Goal: Task Accomplishment & Management: Complete application form

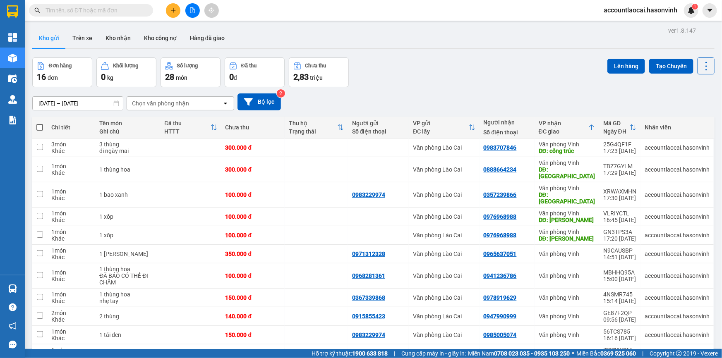
scroll to position [51, 0]
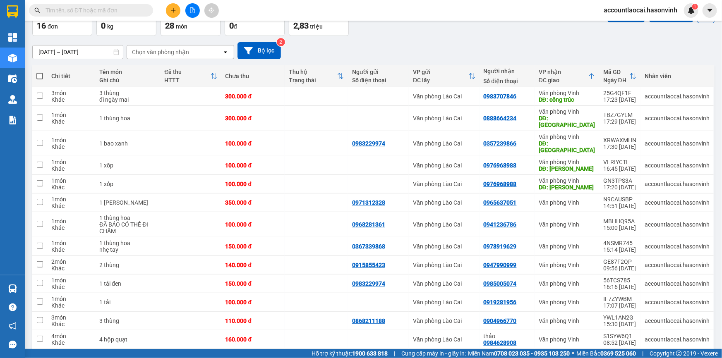
click at [176, 14] on button at bounding box center [173, 10] width 14 height 14
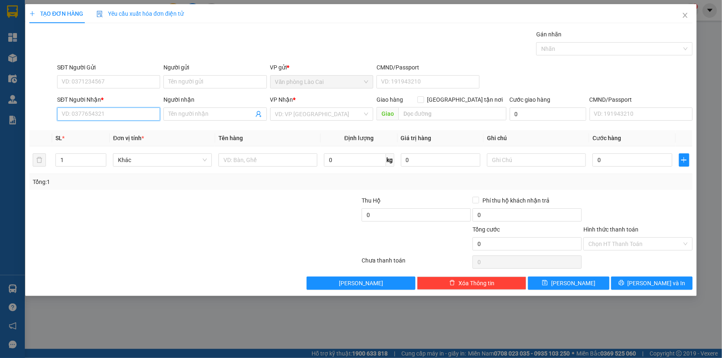
click at [93, 119] on input "SĐT Người Nhận *" at bounding box center [108, 114] width 103 height 13
click at [95, 132] on div "0976223769" at bounding box center [108, 130] width 93 height 9
type input "0976223769"
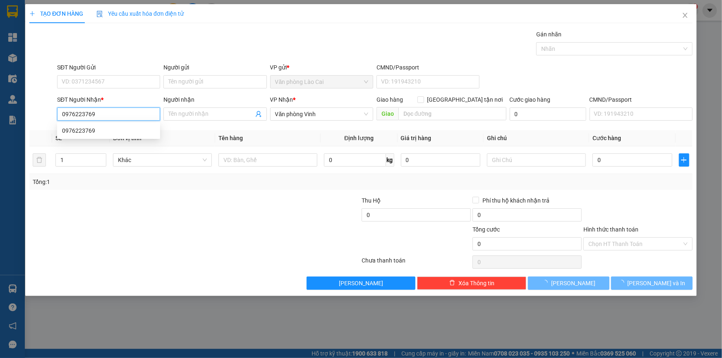
type input "450.000"
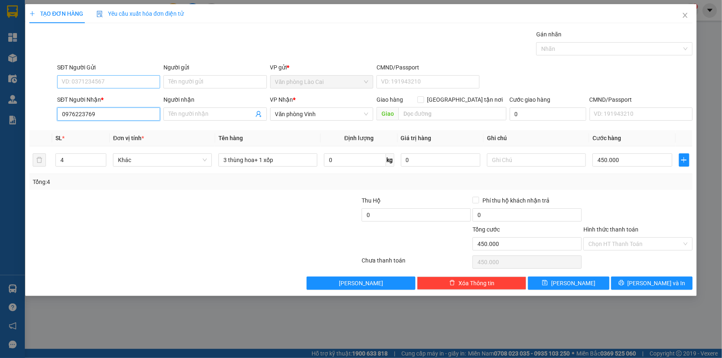
type input "0976223769"
click at [91, 84] on input "SĐT Người Gửi" at bounding box center [108, 81] width 103 height 13
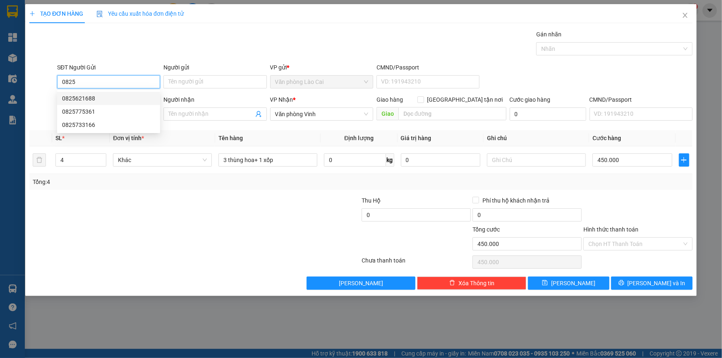
click at [93, 102] on div "0825621688" at bounding box center [108, 98] width 93 height 9
type input "0825621688"
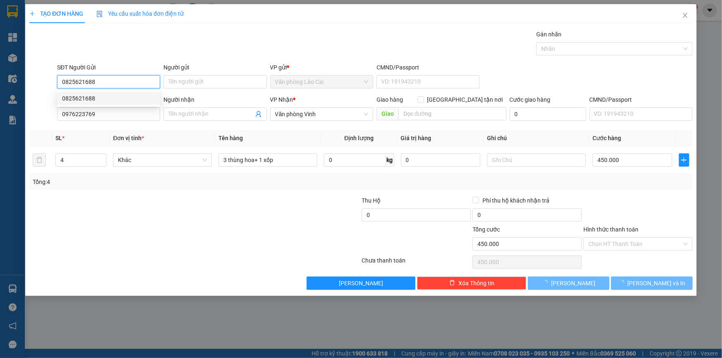
type input "350.000"
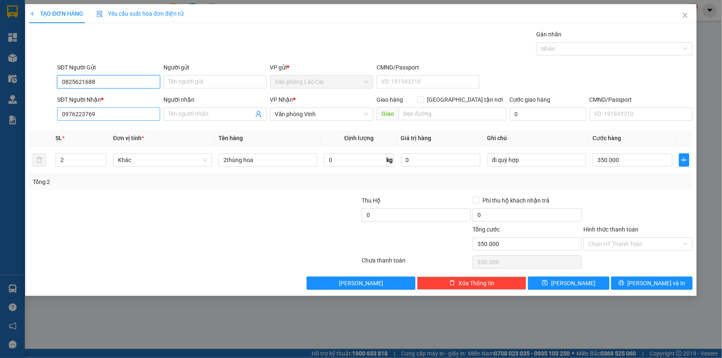
type input "0825621688"
click at [95, 114] on input "0976223769" at bounding box center [108, 114] width 103 height 13
drag, startPoint x: 99, startPoint y: 112, endPoint x: 55, endPoint y: 111, distance: 44.3
click at [55, 111] on div "SĐT Người Nhận * 0976223769 0976223769 Người nhận Tên người nhận VP Nhận * Văn …" at bounding box center [361, 109] width 665 height 29
type input "0943210324"
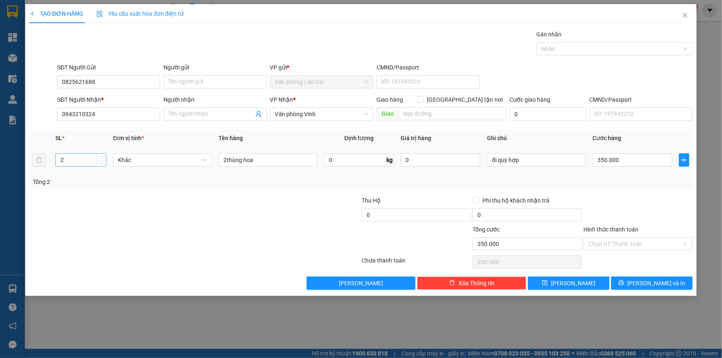
click at [65, 158] on input "2" at bounding box center [81, 160] width 50 height 12
type input "3"
drag, startPoint x: 261, startPoint y: 160, endPoint x: 217, endPoint y: 155, distance: 44.1
click at [217, 155] on td "2thùng hoa" at bounding box center [267, 160] width 105 height 28
click at [225, 160] on input "1 liền 2+ 2 thùng" at bounding box center [267, 159] width 99 height 13
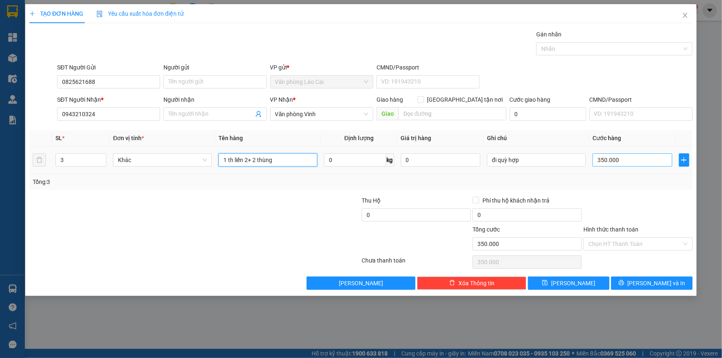
type input "1 th liền 2+ 2 thùng"
click at [617, 155] on input "350.000" at bounding box center [632, 159] width 80 height 13
type input "3"
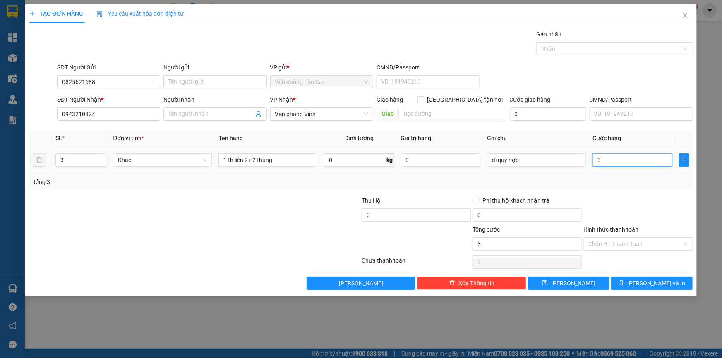
type input "30"
type input "300"
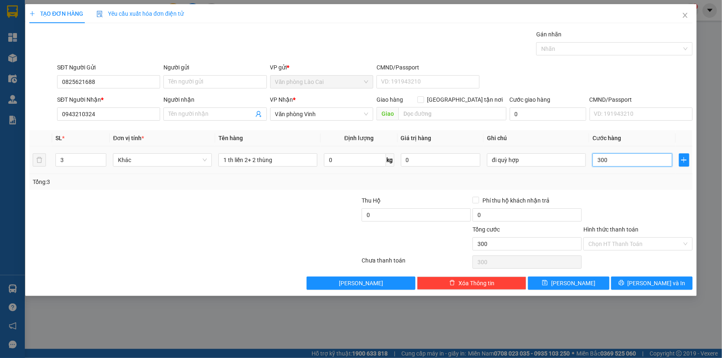
type input "300"
click at [622, 189] on div "Tổng: 3" at bounding box center [360, 182] width 663 height 16
type input "300.000"
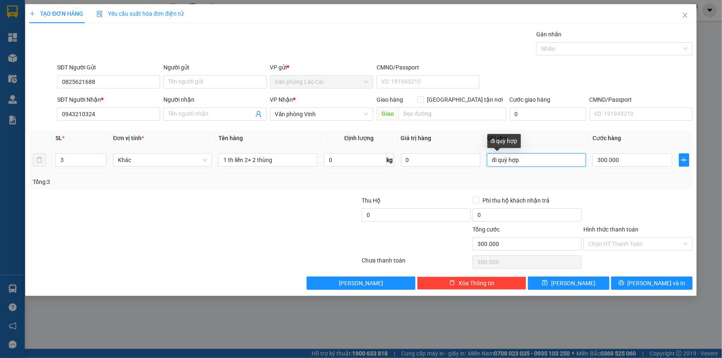
drag, startPoint x: 524, startPoint y: 160, endPoint x: 488, endPoint y: 161, distance: 35.6
click at [488, 161] on input "đi quỳ hợp" at bounding box center [536, 159] width 99 height 13
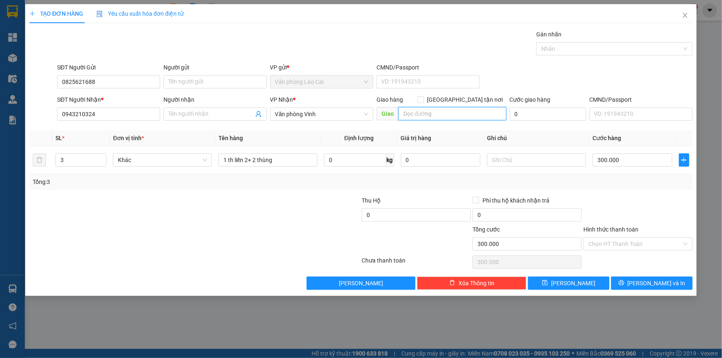
click at [420, 108] on input "text" at bounding box center [452, 113] width 108 height 13
click at [629, 284] on button "[PERSON_NAME] và In" at bounding box center [651, 283] width 81 height 13
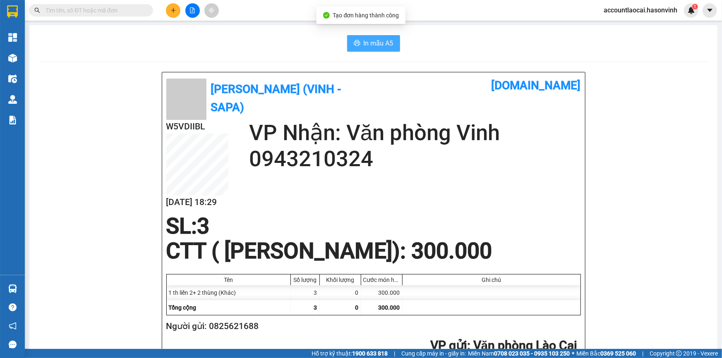
click at [369, 47] on span "In mẫu A5" at bounding box center [378, 43] width 30 height 10
click at [24, 58] on main "In mẫu A5 Hà Sơn (Vinh - Sapa) [DOMAIN_NAME] W5VDIIBL [DATE] 18:29 VP Nhận: Văn…" at bounding box center [361, 174] width 722 height 349
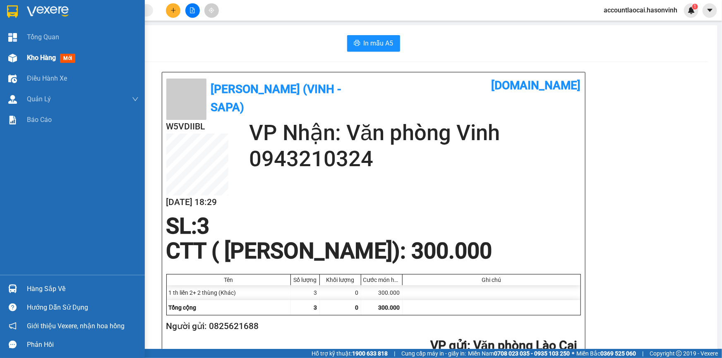
click at [21, 57] on div "Kho hàng mới" at bounding box center [72, 58] width 145 height 21
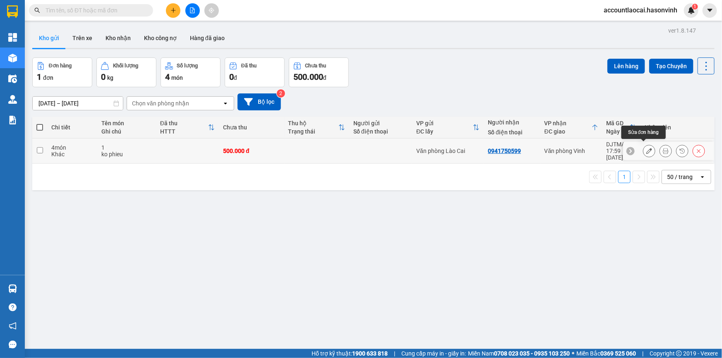
click at [646, 148] on icon at bounding box center [649, 151] width 6 height 6
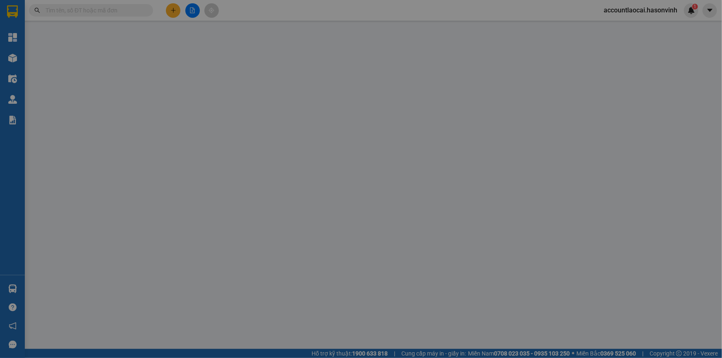
type input "0941750599"
type input "0"
type input "500.000"
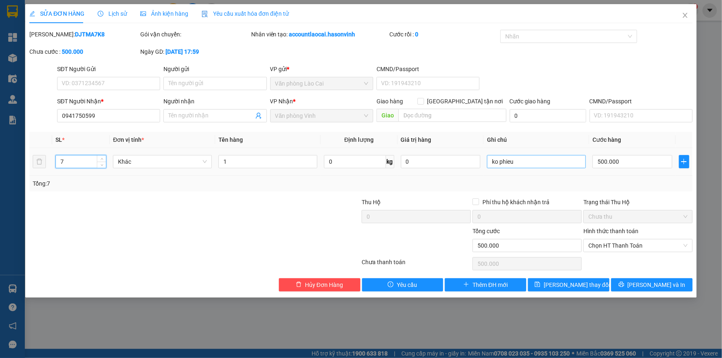
type input "7"
click at [542, 164] on input "ko phieu" at bounding box center [536, 161] width 99 height 13
type input "ko phieu-2 nhà gủi"
click at [631, 163] on input "500.000" at bounding box center [632, 161] width 80 height 13
type input "5"
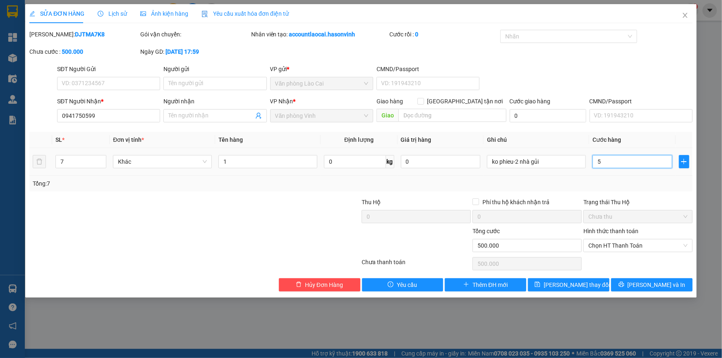
type input "5"
type input "55"
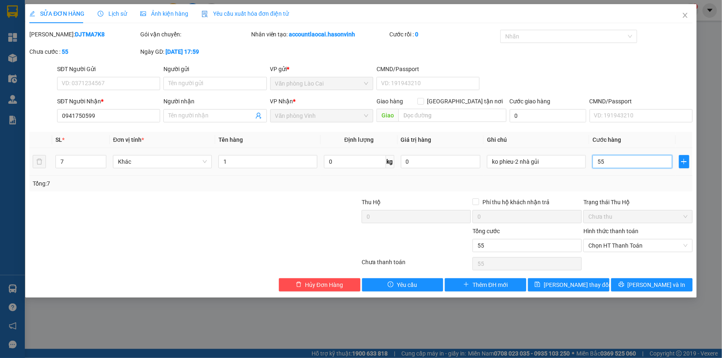
type input "550"
type input "550.000"
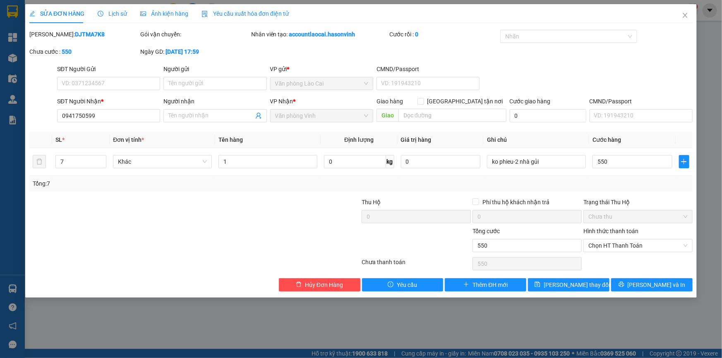
type input "550.000"
click at [634, 177] on div "Tổng: 7" at bounding box center [360, 184] width 663 height 16
click at [590, 284] on button "[PERSON_NAME] thay đổi" at bounding box center [568, 284] width 81 height 13
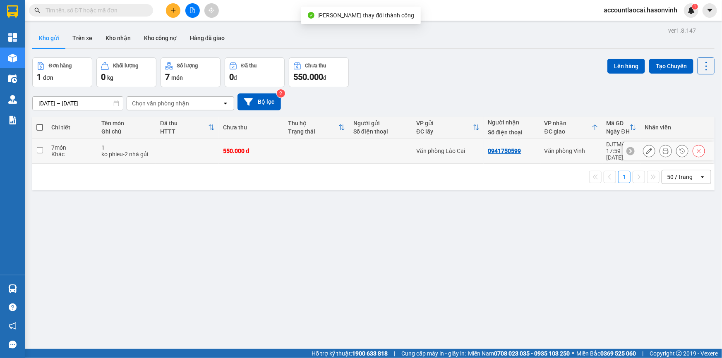
click at [532, 149] on div "0941750599" at bounding box center [512, 151] width 48 height 7
checkbox input "true"
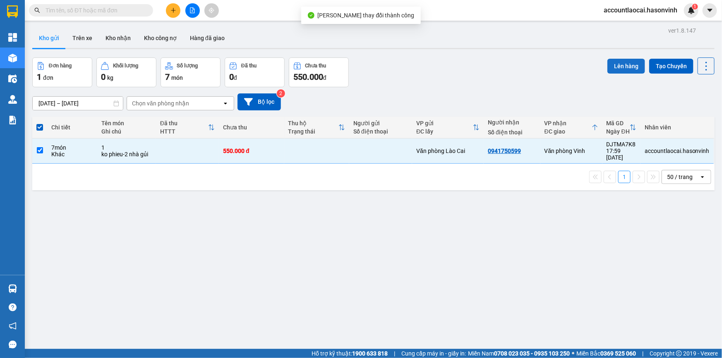
click at [607, 65] on button "Lên hàng" at bounding box center [626, 66] width 38 height 15
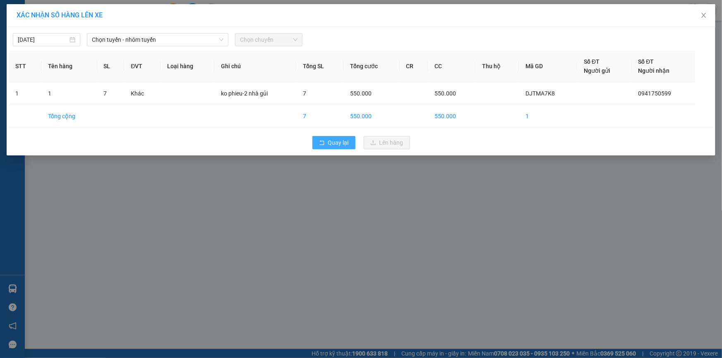
click at [335, 139] on span "Quay lại" at bounding box center [338, 142] width 21 height 9
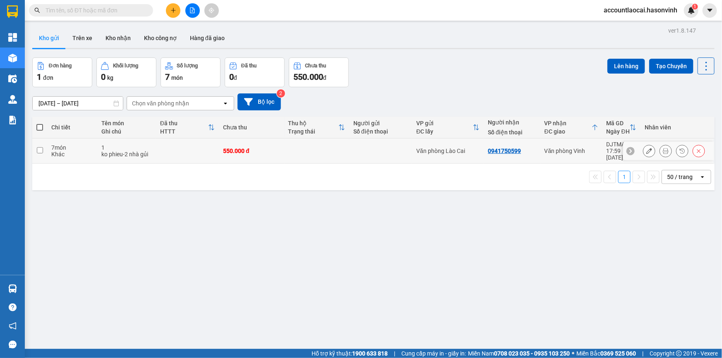
click at [587, 150] on div "Văn phòng Vinh" at bounding box center [571, 151] width 54 height 7
checkbox input "true"
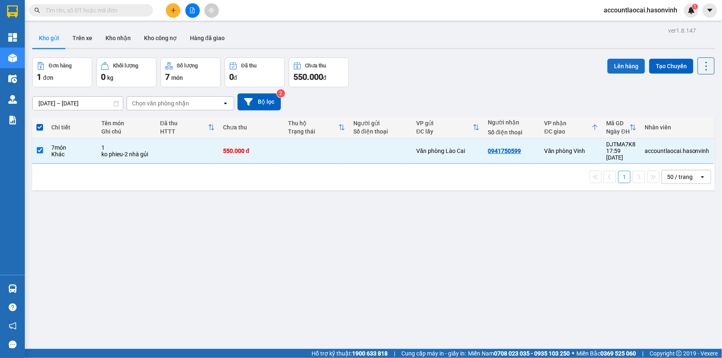
click at [616, 65] on button "Lên hàng" at bounding box center [626, 66] width 38 height 15
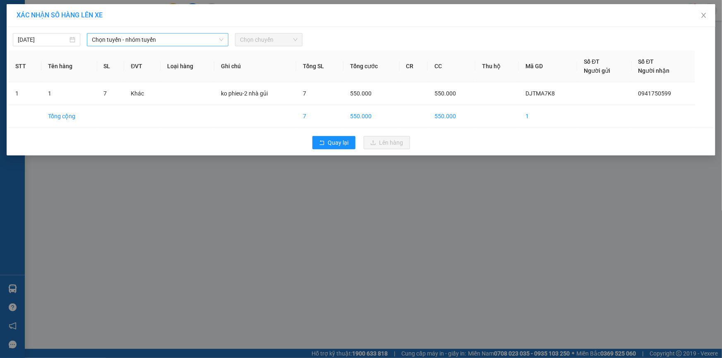
click at [168, 37] on span "Chọn tuyến - nhóm tuyến" at bounding box center [157, 39] width 131 height 12
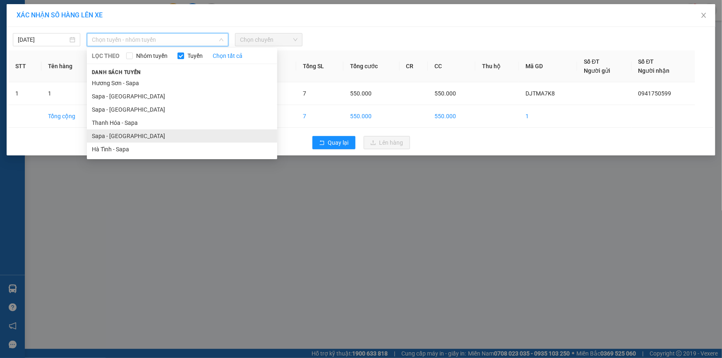
click at [113, 132] on li "Sapa - [GEOGRAPHIC_DATA]" at bounding box center [182, 135] width 190 height 13
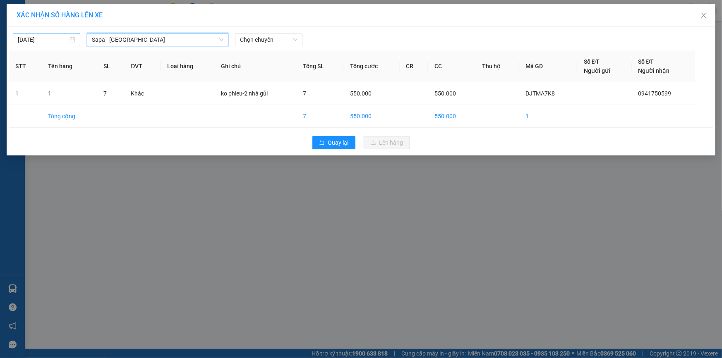
click at [48, 38] on input "[DATE]" at bounding box center [43, 39] width 50 height 9
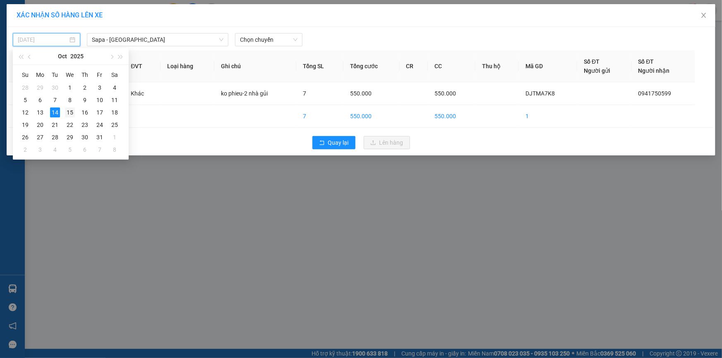
click at [70, 111] on div "15" at bounding box center [70, 113] width 10 height 10
type input "[DATE]"
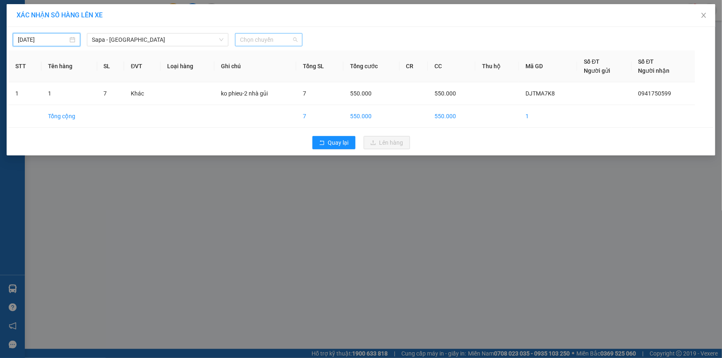
click at [274, 36] on span "Chọn chuyến" at bounding box center [268, 39] width 57 height 12
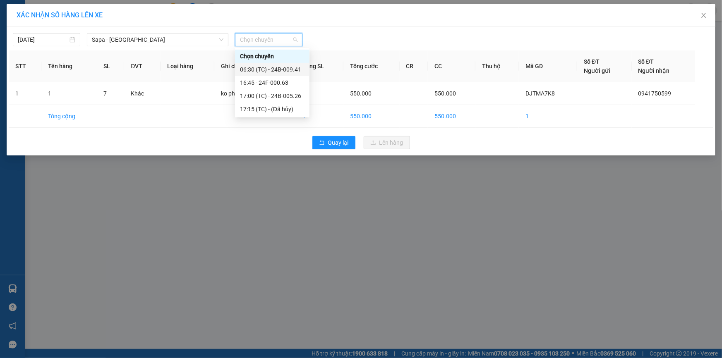
click at [280, 67] on div "06:30 (TC) - 24B-009.41" at bounding box center [272, 69] width 65 height 9
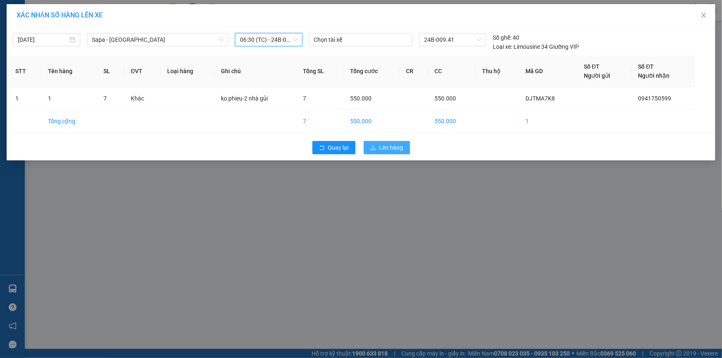
click at [385, 152] on button "Lên hàng" at bounding box center [386, 147] width 46 height 13
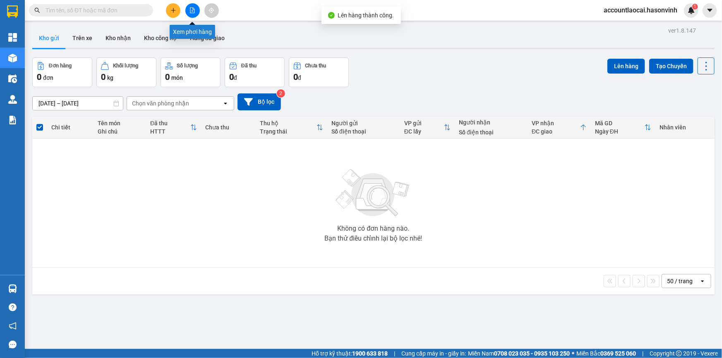
click at [196, 11] on button at bounding box center [192, 10] width 14 height 14
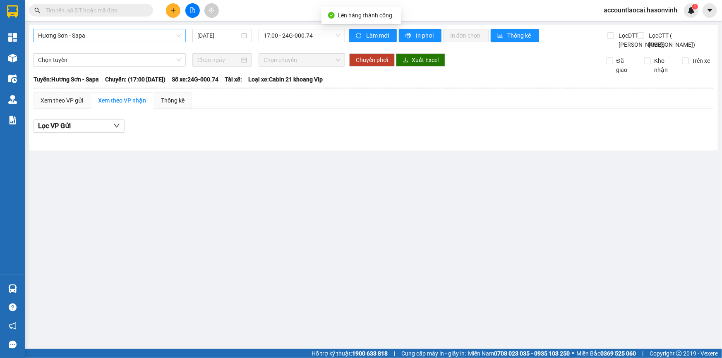
click at [92, 37] on span "Hương Sơn - Sapa" at bounding box center [109, 35] width 143 height 12
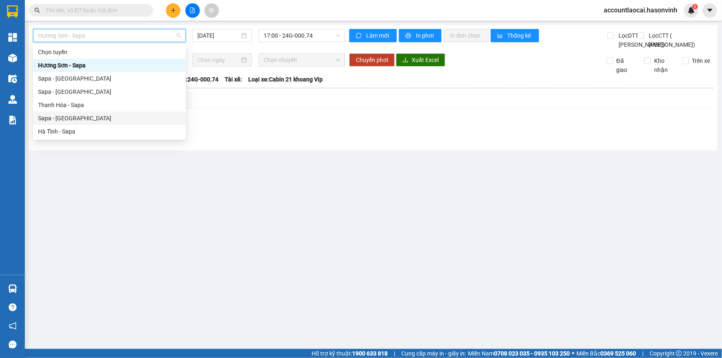
click at [65, 114] on div "Sapa - [GEOGRAPHIC_DATA]" at bounding box center [109, 118] width 143 height 9
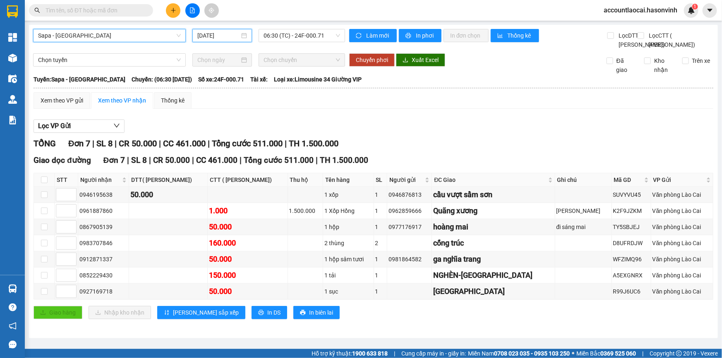
click at [221, 35] on input "[DATE]" at bounding box center [218, 35] width 42 height 9
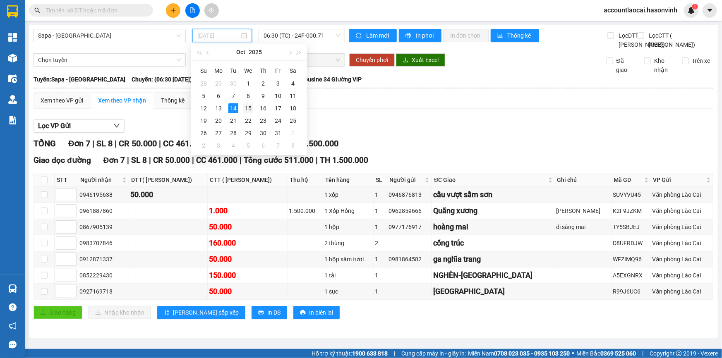
click at [254, 109] on td "15" at bounding box center [248, 108] width 15 height 12
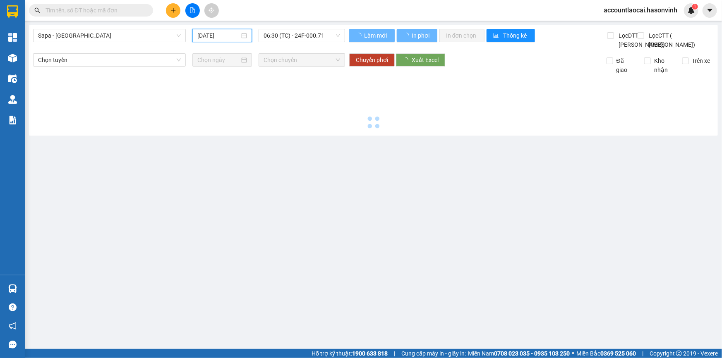
type input "[DATE]"
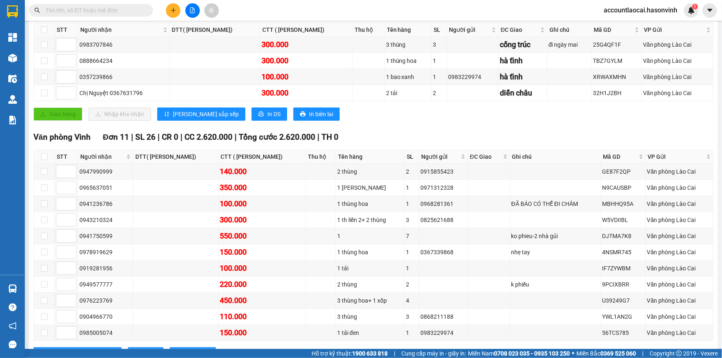
scroll to position [210, 0]
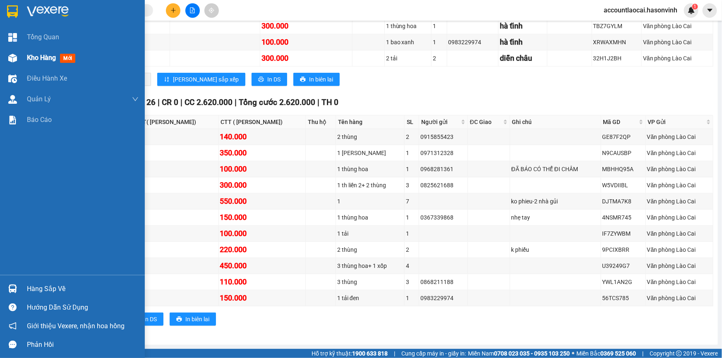
click at [18, 56] on div at bounding box center [12, 58] width 14 height 14
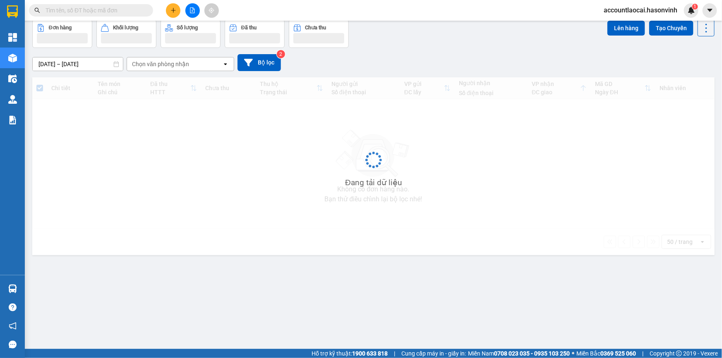
scroll to position [38, 0]
